Goal: Download file/media

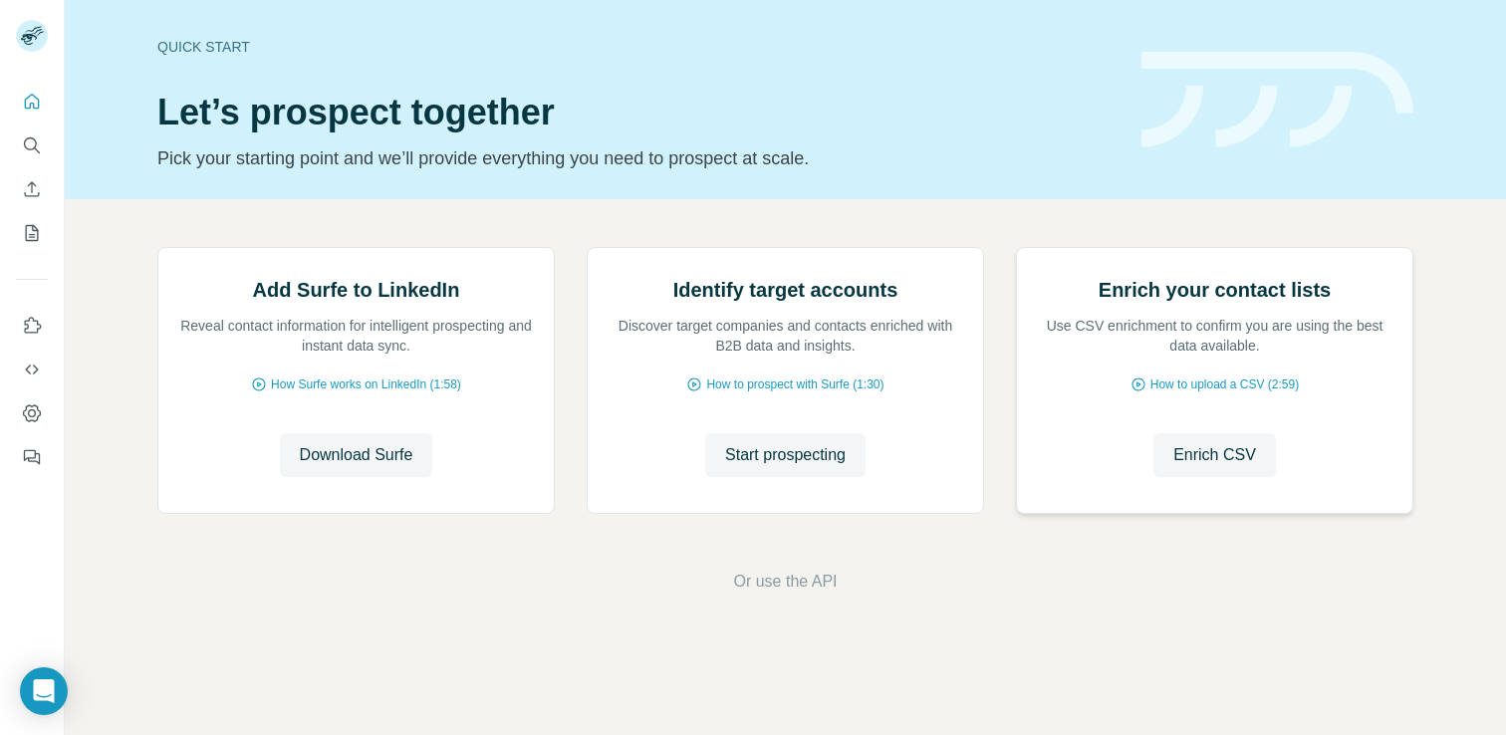
scroll to position [80, 0]
click at [362, 467] on span "Download Surfe" at bounding box center [357, 455] width 114 height 24
click at [327, 467] on span "Download Surfe" at bounding box center [357, 455] width 114 height 24
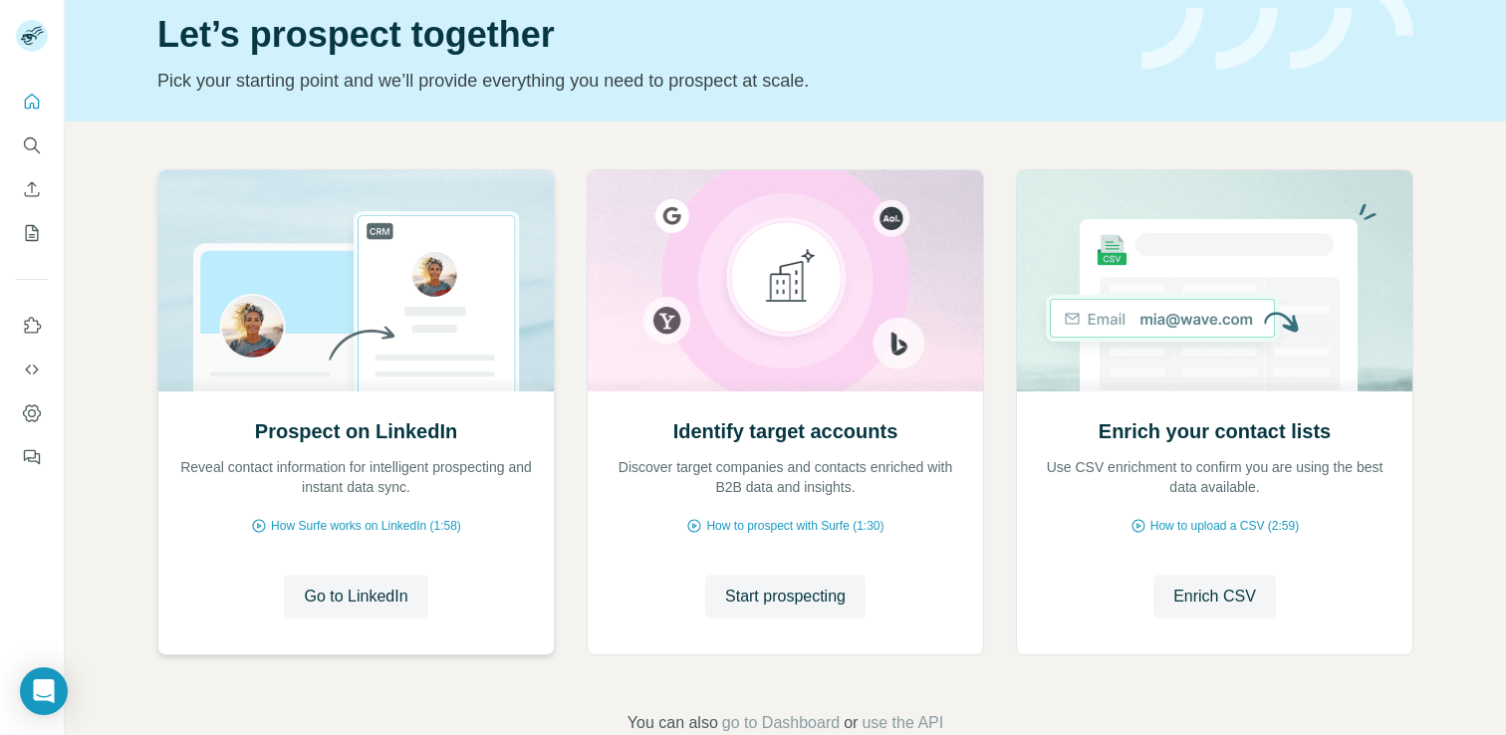
scroll to position [80, 0]
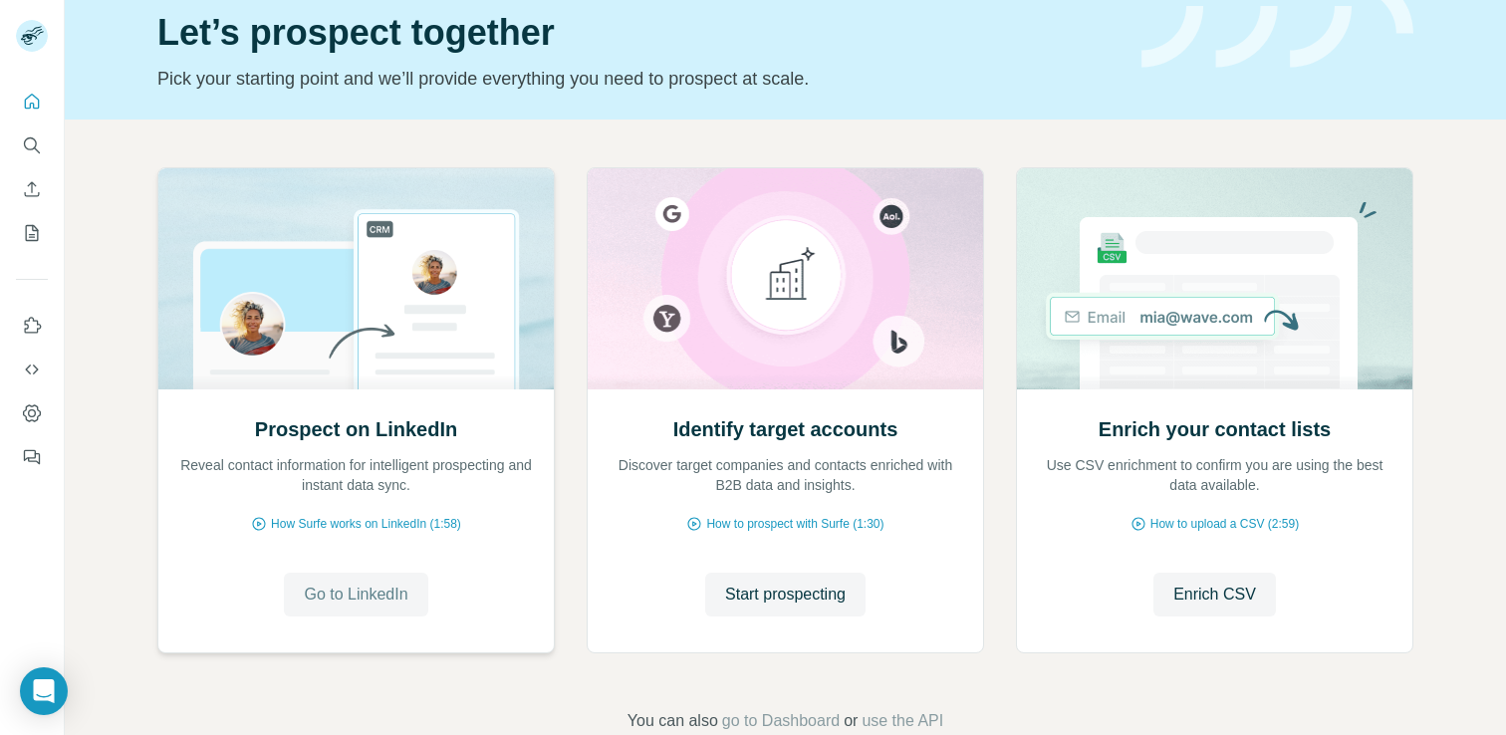
click at [334, 592] on span "Go to LinkedIn" at bounding box center [356, 595] width 104 height 24
click at [359, 595] on span "Go to LinkedIn" at bounding box center [356, 595] width 104 height 24
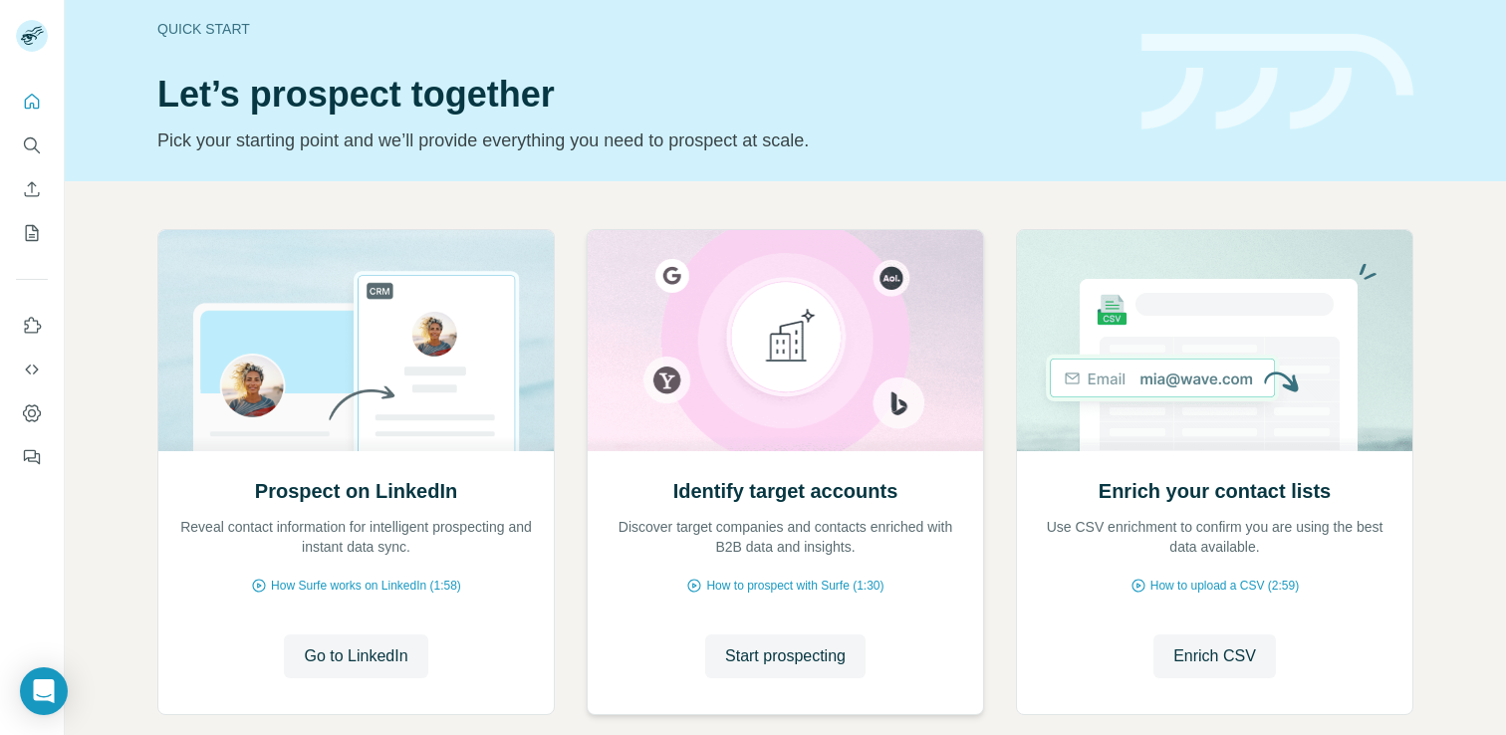
scroll to position [4, 0]
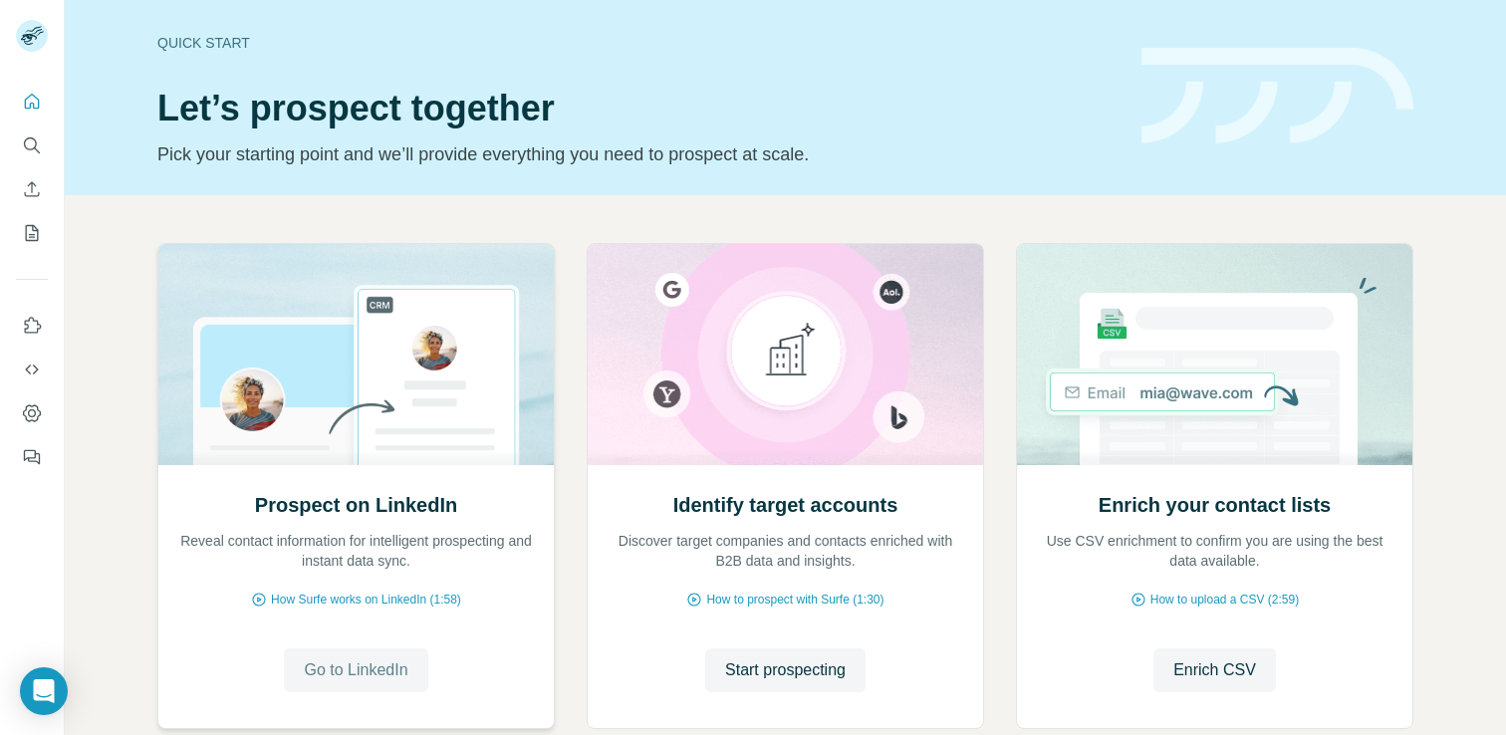
click at [366, 670] on span "Go to LinkedIn" at bounding box center [356, 671] width 104 height 24
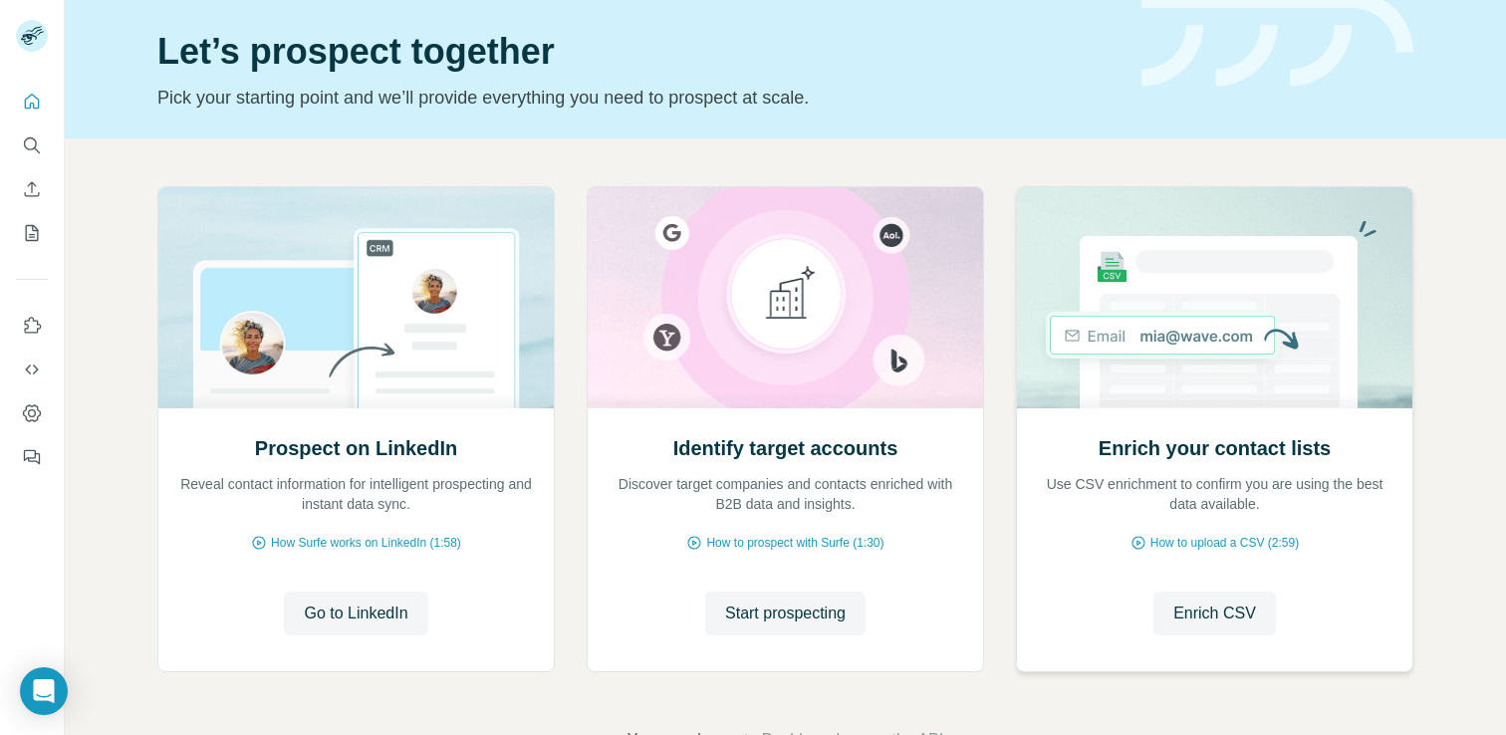
scroll to position [126, 0]
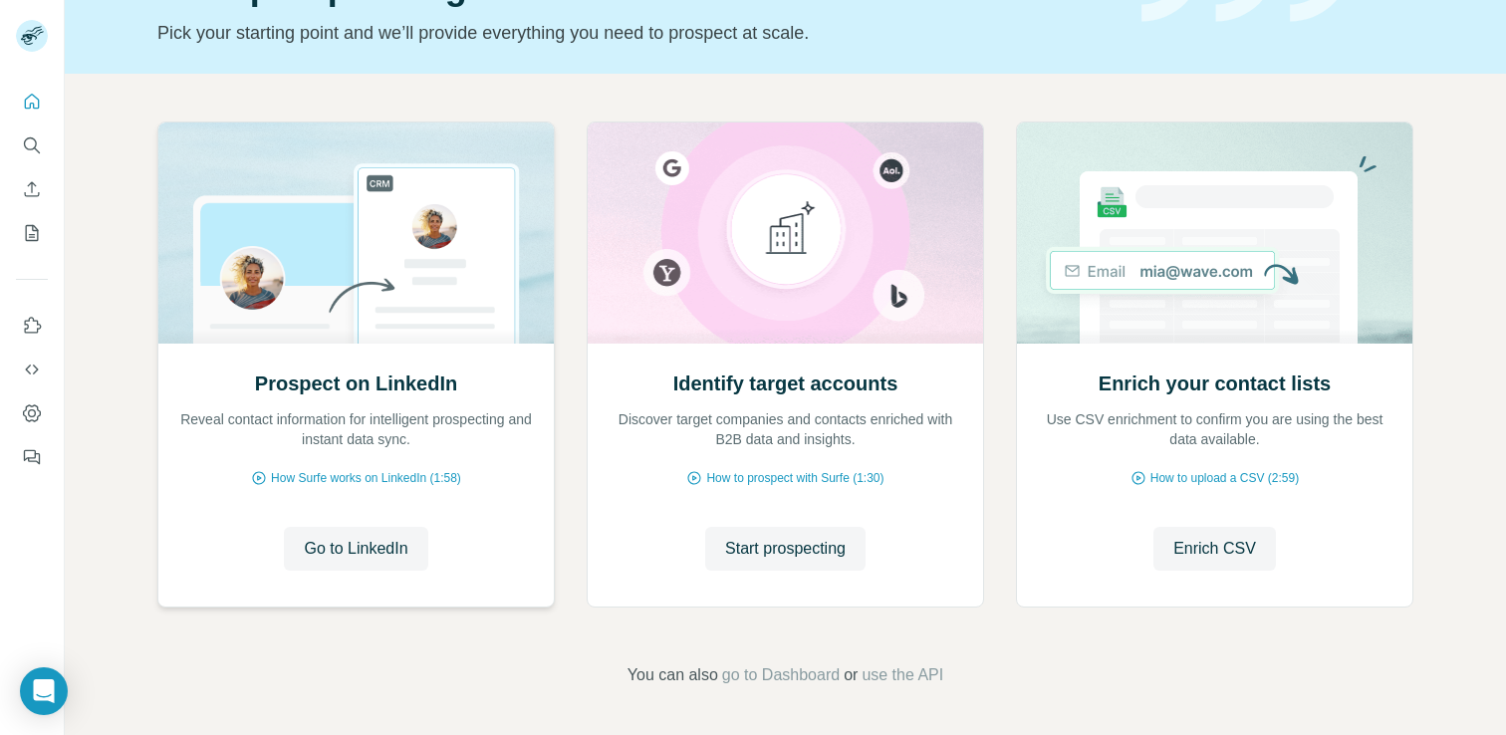
drag, startPoint x: 335, startPoint y: 541, endPoint x: 370, endPoint y: 495, distance: 57.6
click at [370, 495] on div "Prospect on LinkedIn Reveal contact information for intelligent prospecting and…" at bounding box center [356, 474] width 396 height 265
click at [361, 551] on span "Go to LinkedIn" at bounding box center [356, 549] width 104 height 24
